Goal: Find specific page/section: Find specific page/section

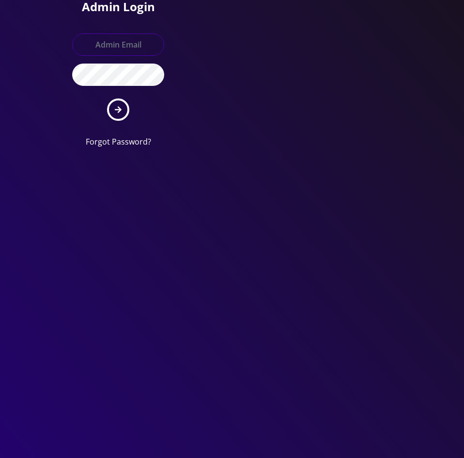
click at [117, 38] on input "text" at bounding box center [118, 44] width 92 height 22
type input "[EMAIL_ADDRESS][DOMAIN_NAME]"
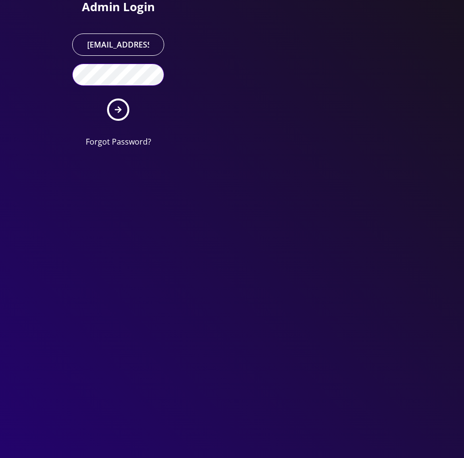
click at [107, 98] on button "submit" at bounding box center [118, 109] width 22 height 22
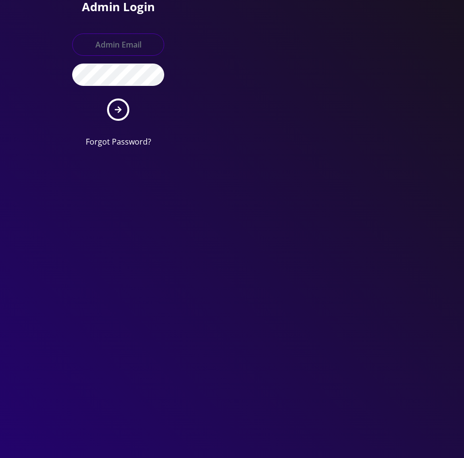
click at [108, 40] on input "text" at bounding box center [118, 44] width 92 height 22
type input "[EMAIL_ADDRESS][DOMAIN_NAME]"
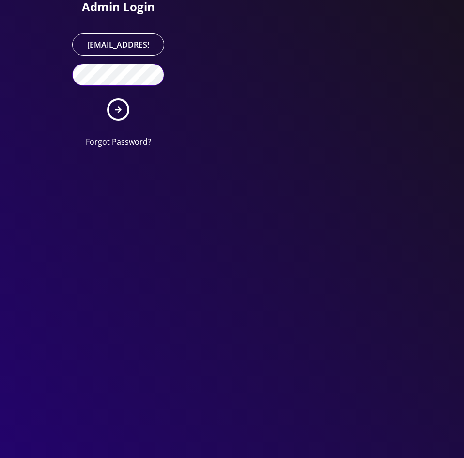
click at [107, 98] on button "submit" at bounding box center [118, 109] width 22 height 22
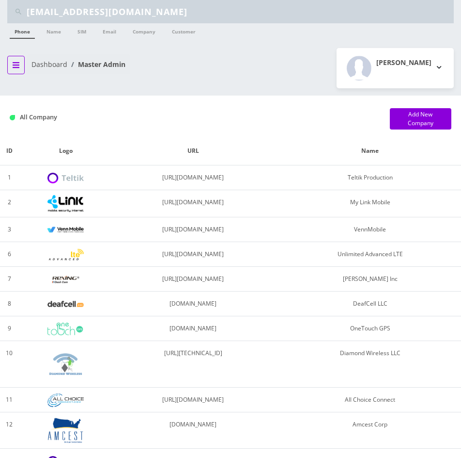
click at [18, 70] on button "breadcrumb" at bounding box center [15, 65] width 17 height 18
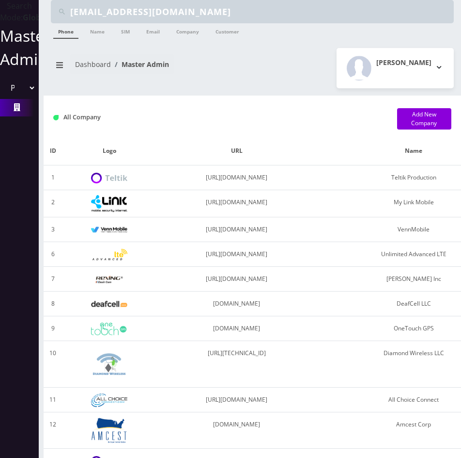
click at [29, 97] on select "Please select a Company Teltik Production My Link Mobile VennMobile Unlimited A…" at bounding box center [19, 88] width 33 height 18
select select "13"
click at [3, 90] on select "Please select a Company Teltik Production My Link Mobile VennMobile Unlimited A…" at bounding box center [19, 88] width 33 height 18
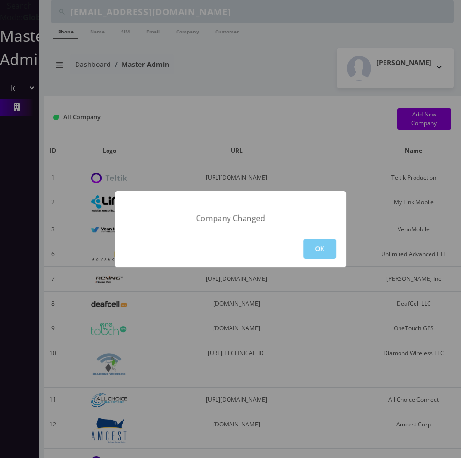
click at [316, 243] on button "OK" at bounding box center [319, 248] width 33 height 20
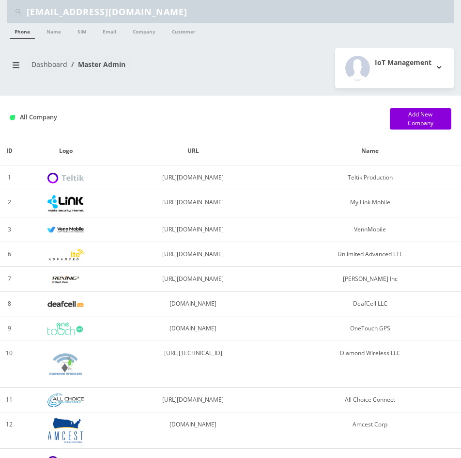
click at [104, 0] on div "jordanbrand55@gmail.com" at bounding box center [230, 11] width 447 height 23
click at [104, 13] on input "jordanbrand55@gmail.com" at bounding box center [239, 11] width 425 height 18
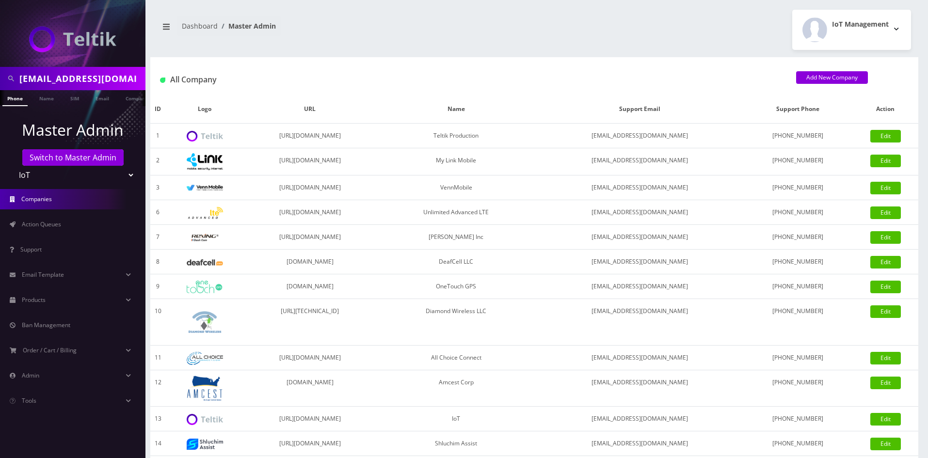
click at [96, 67] on div "jordanbrand55@gmail.com" at bounding box center [72, 78] width 145 height 23
click at [96, 73] on input "jordanbrand55@gmail.com" at bounding box center [81, 78] width 124 height 18
type input "arnr"
drag, startPoint x: 127, startPoint y: 99, endPoint x: 107, endPoint y: 100, distance: 20.9
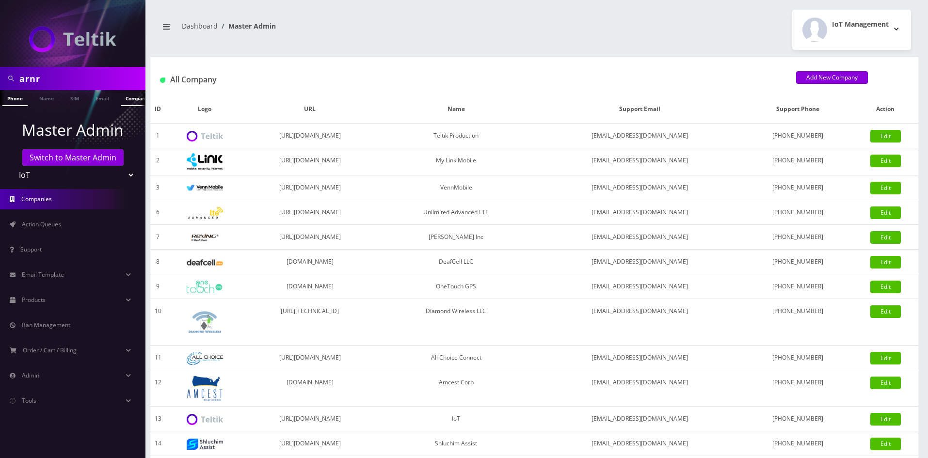
click at [127, 99] on link "Company" at bounding box center [137, 98] width 32 height 16
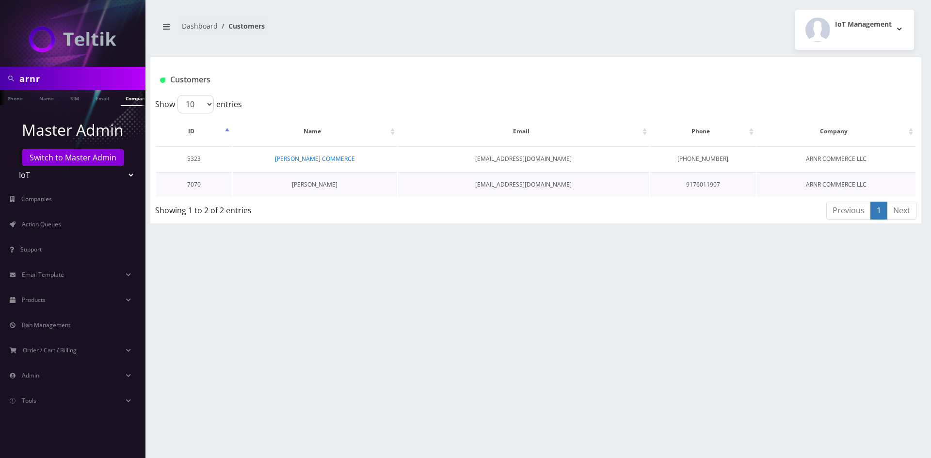
click at [325, 187] on link "[PERSON_NAME]" at bounding box center [315, 184] width 46 height 8
